Goal: Entertainment & Leisure: Browse casually

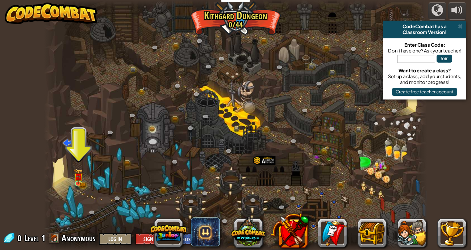
click at [164, 232] on button at bounding box center [168, 233] width 35 height 35
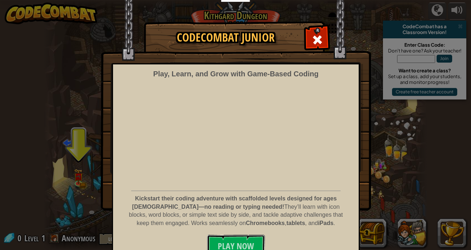
click at [224, 244] on span "Play Now" at bounding box center [236, 247] width 36 height 12
click at [237, 245] on span "Play Now" at bounding box center [236, 247] width 36 height 12
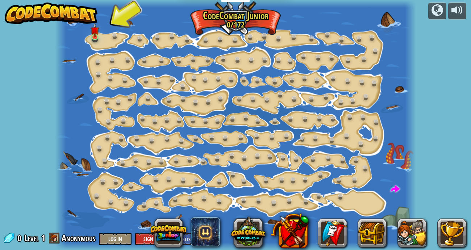
click at [92, 34] on img at bounding box center [95, 30] width 9 height 15
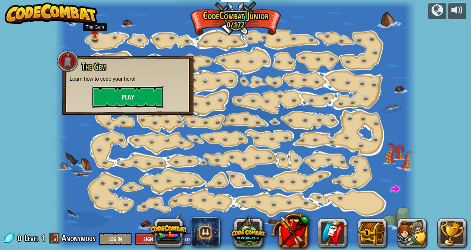
click at [150, 96] on button "Play" at bounding box center [128, 97] width 72 height 22
